Goal: Obtain resource: Obtain resource

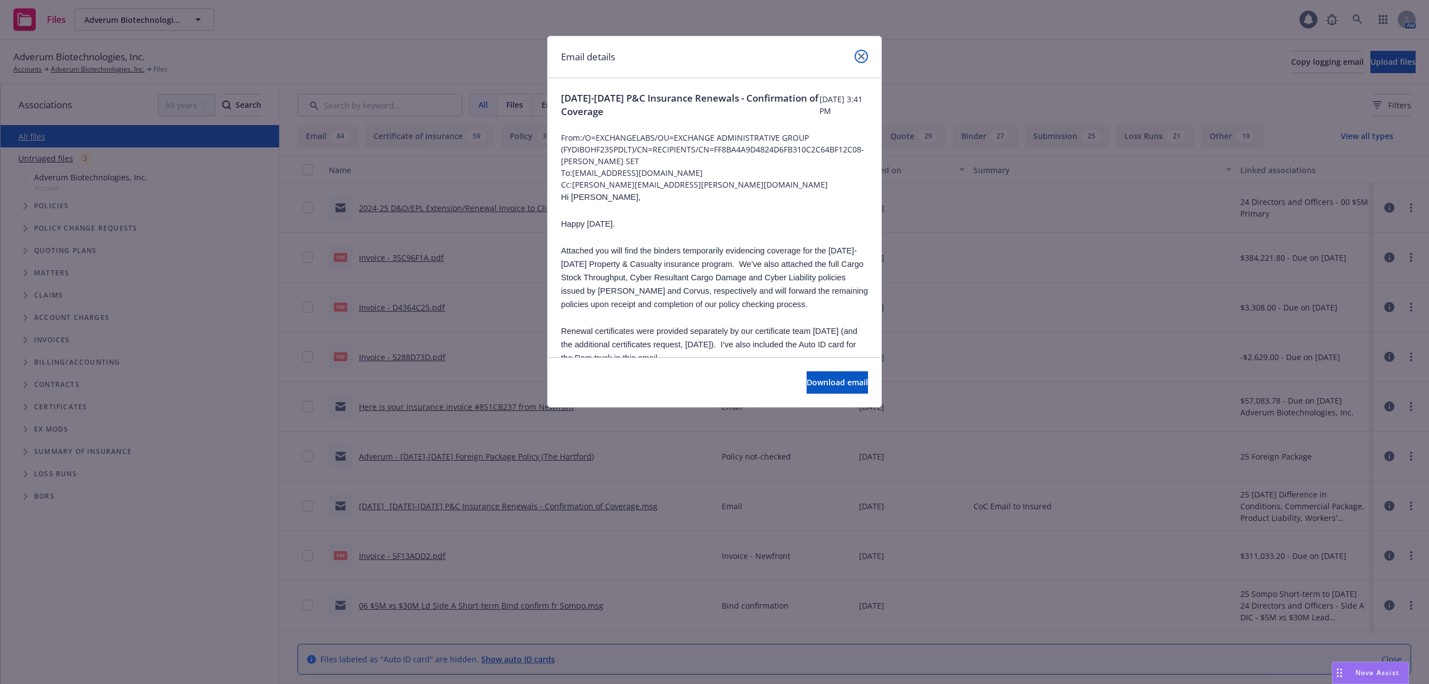
click at [862, 58] on icon "close" at bounding box center [861, 56] width 7 height 7
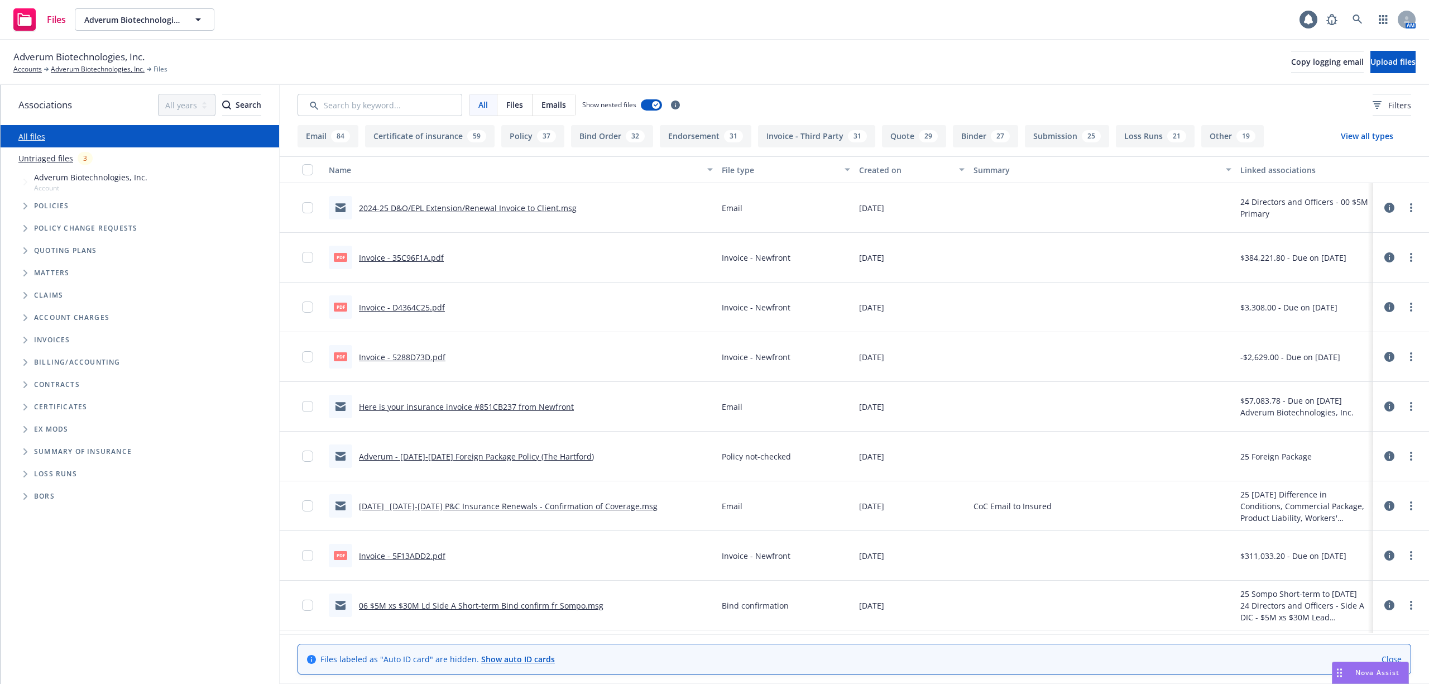
click at [809, 58] on div "Adverum Biotechnologies, Inc. Accounts Adverum Biotechnologies, Inc. Files Copy…" at bounding box center [714, 62] width 1402 height 25
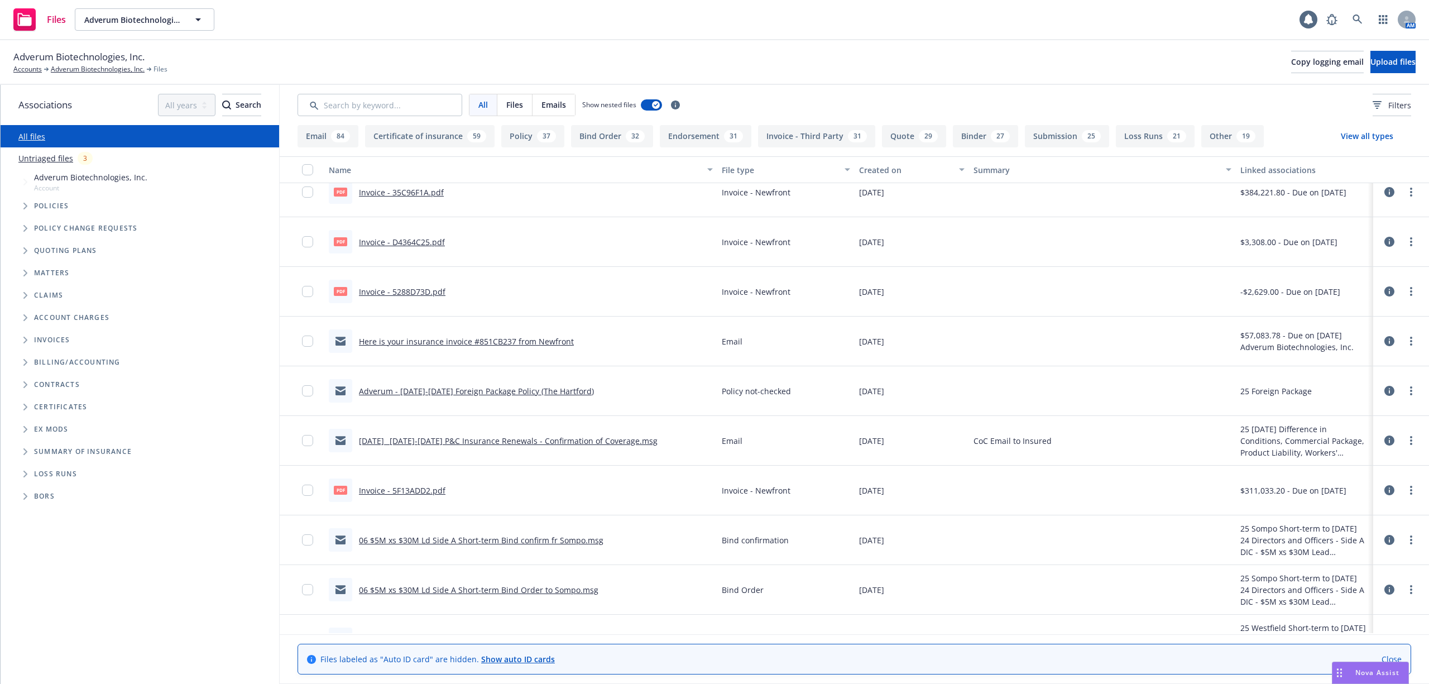
scroll to position [74, 0]
